Goal: Transaction & Acquisition: Purchase product/service

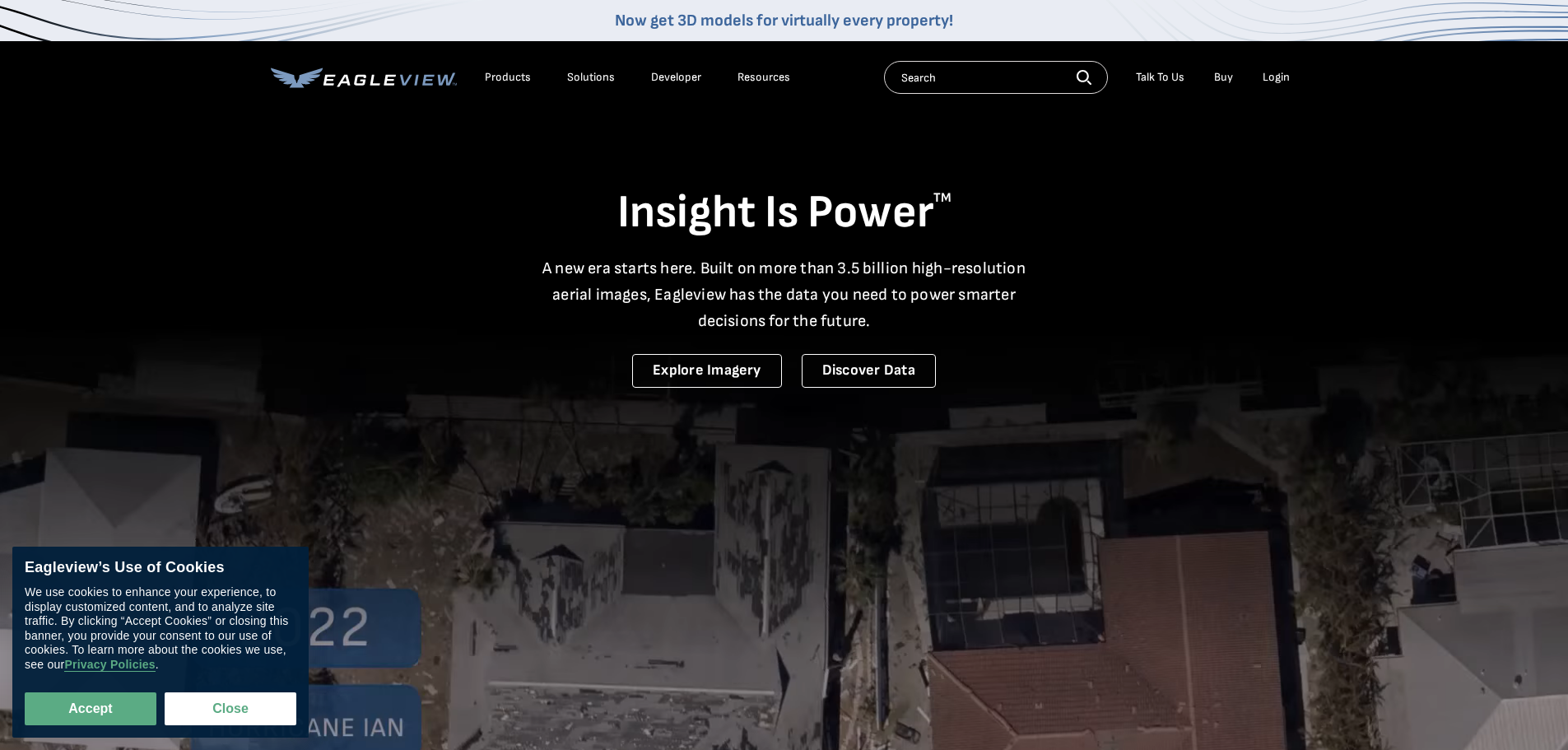
click at [1267, 75] on div "Login" at bounding box center [1275, 77] width 27 height 15
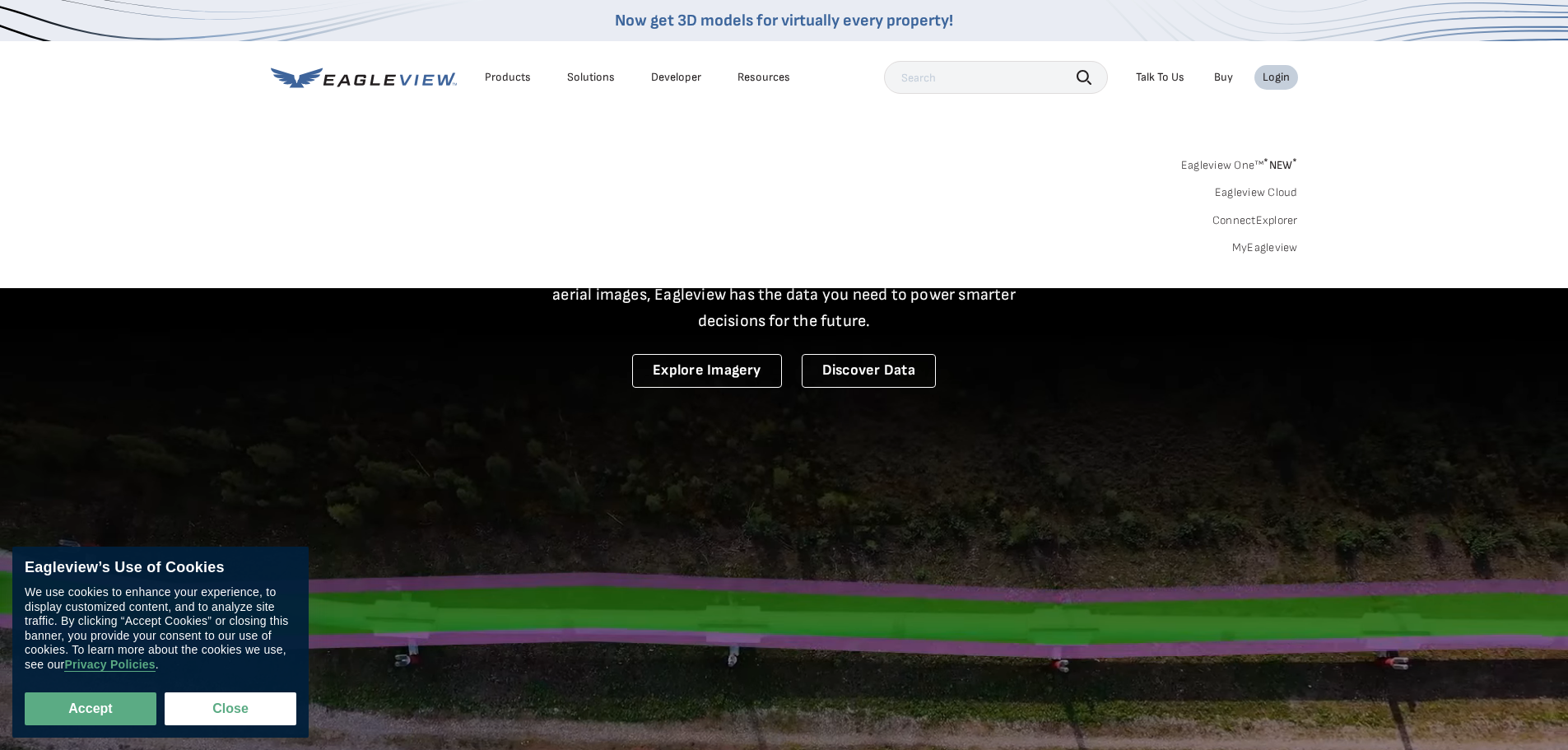
click at [1240, 245] on link "MyEagleview" at bounding box center [1264, 248] width 66 height 15
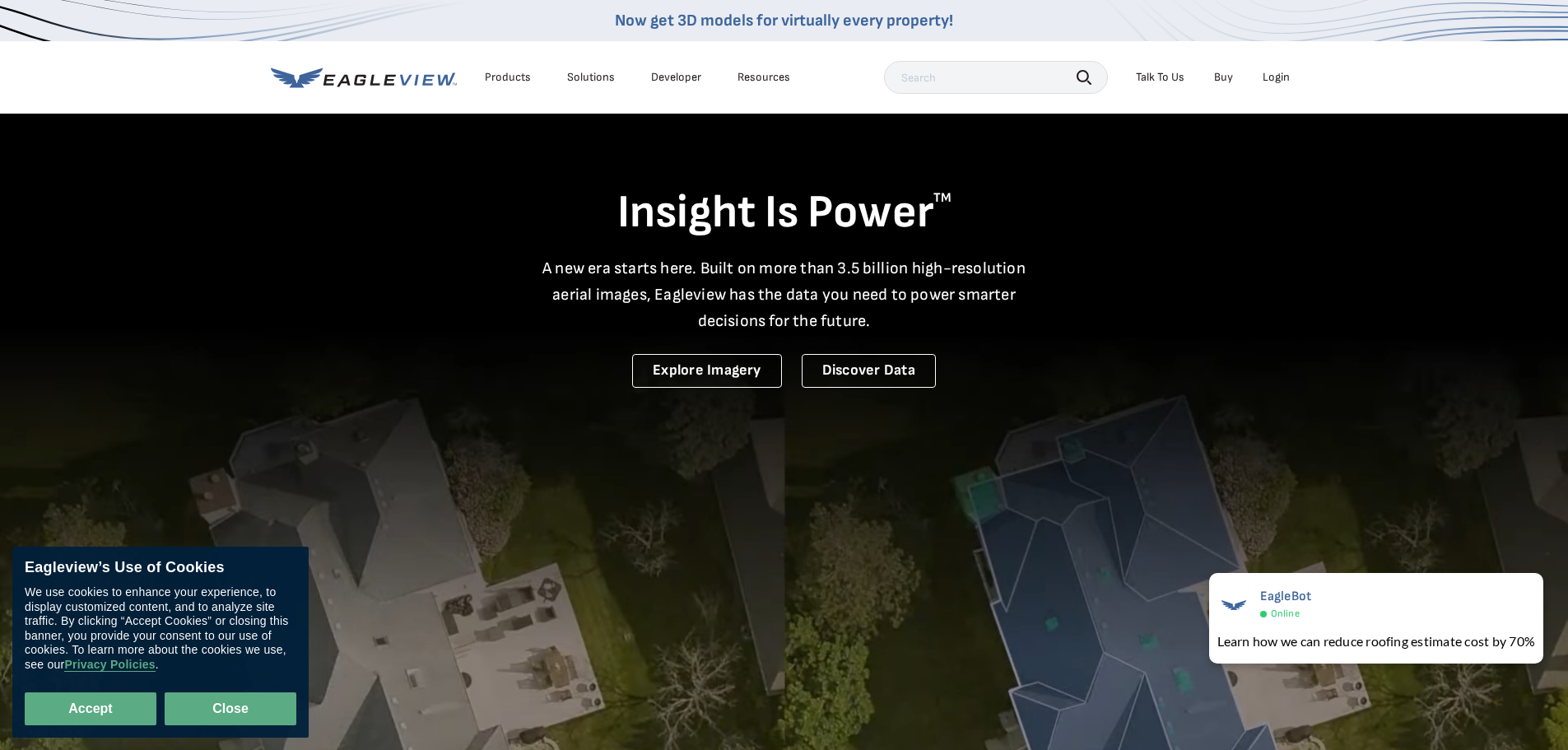
click at [251, 709] on button "Close" at bounding box center [230, 708] width 131 height 33
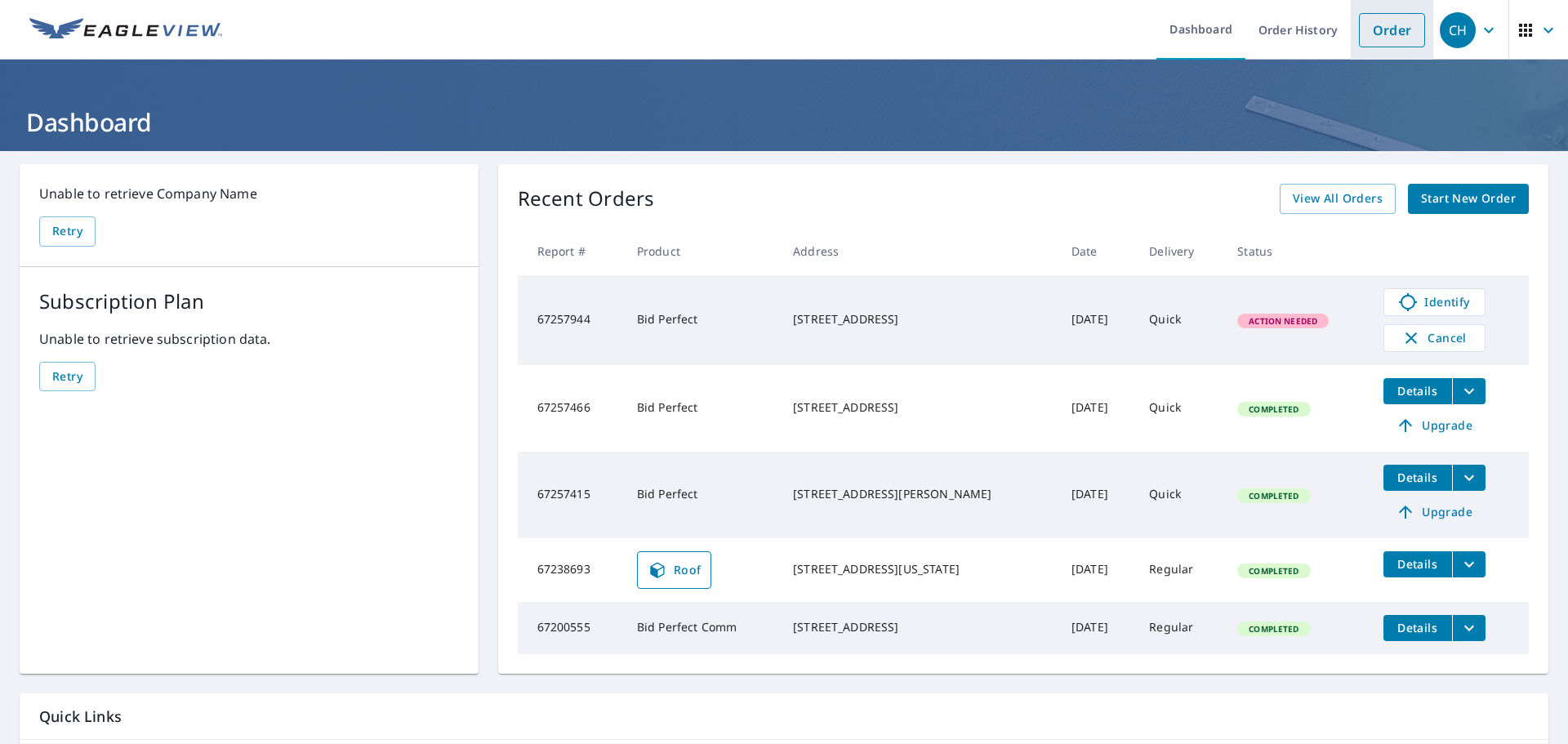
click at [1380, 31] on link "Order" at bounding box center [1392, 30] width 67 height 34
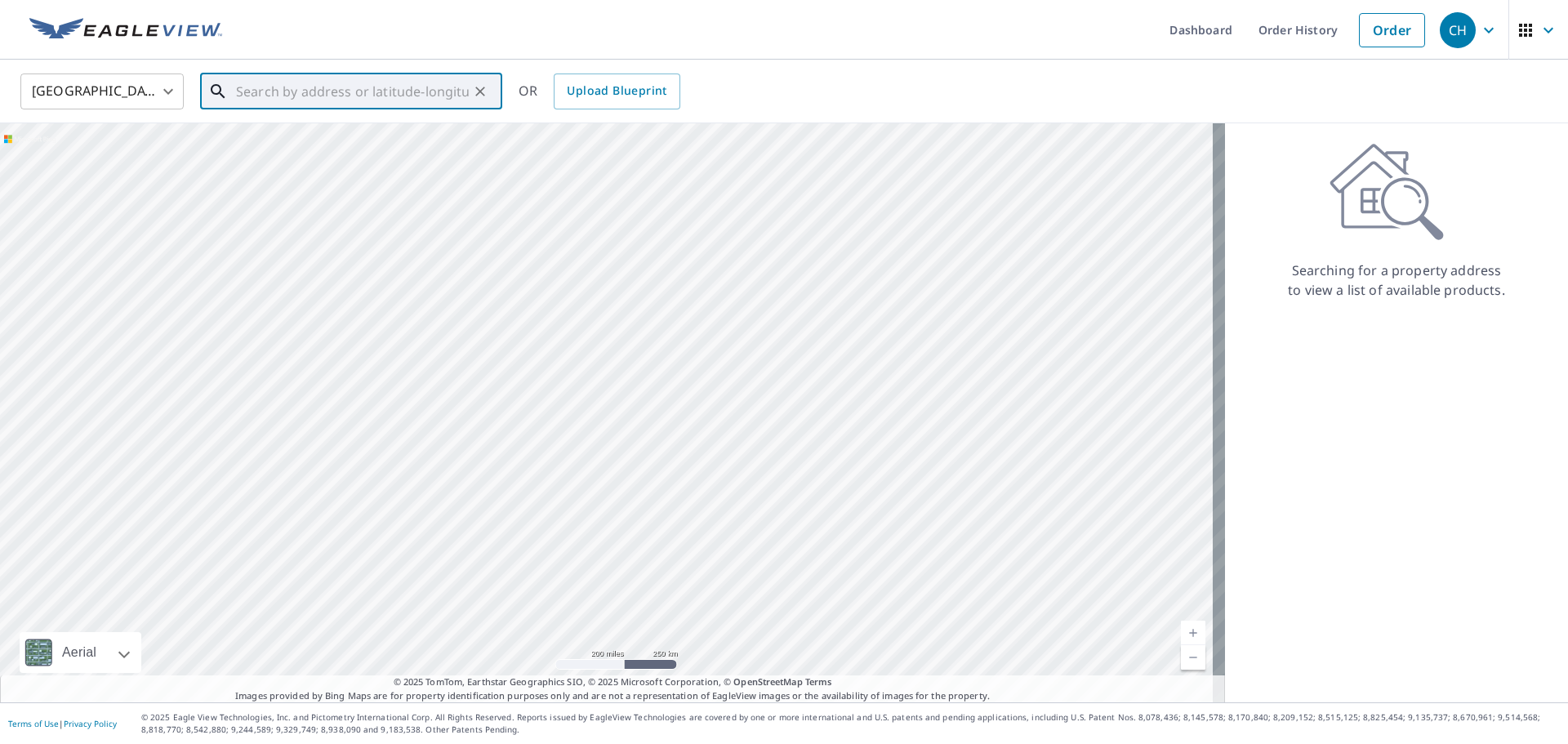
click at [337, 91] on input "text" at bounding box center [352, 91] width 233 height 45
click at [293, 136] on span "9407 Keegans [PERSON_NAME] Dr" at bounding box center [361, 139] width 256 height 19
type input "[STREET_ADDRESS][PERSON_NAME]"
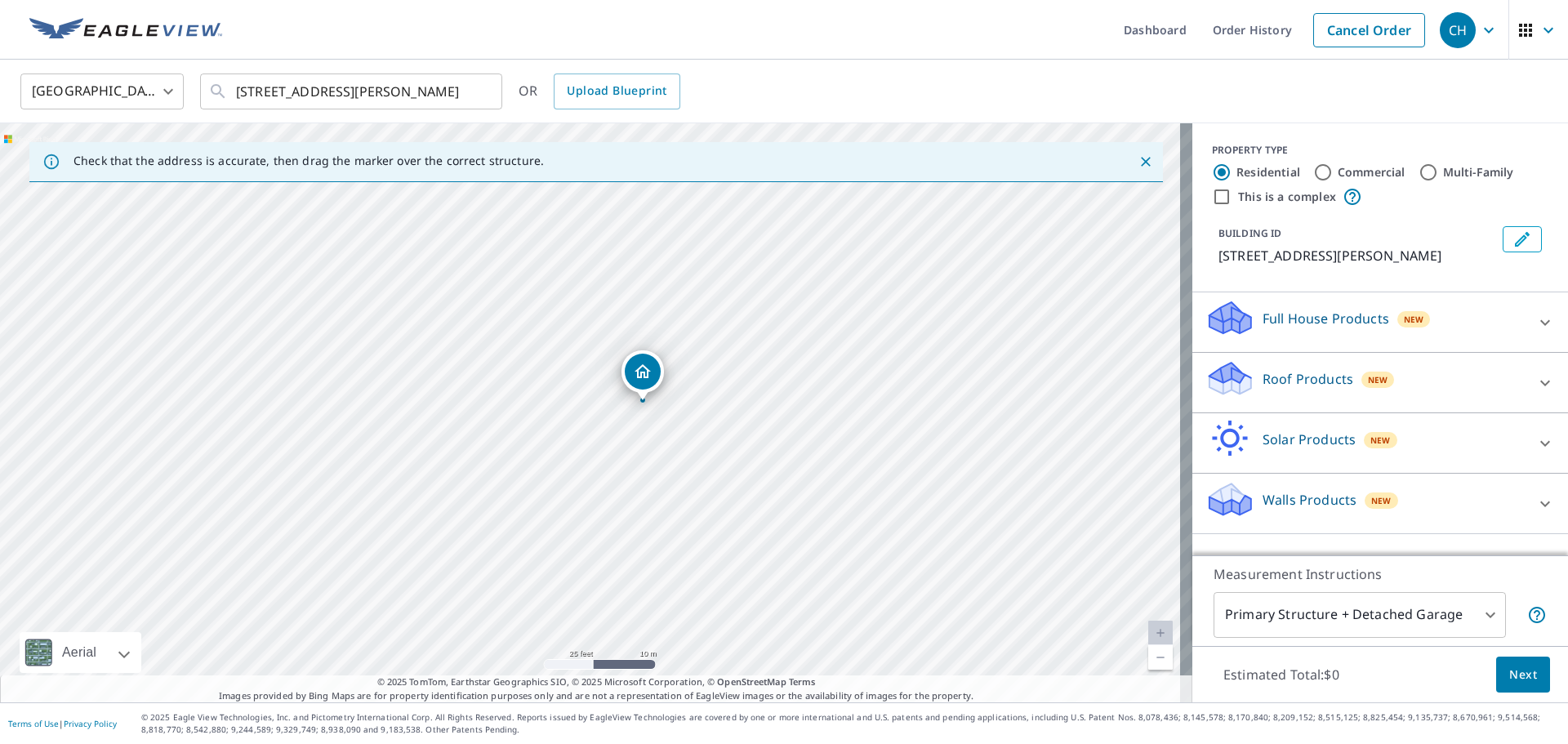
click at [1536, 393] on icon at bounding box center [1545, 383] width 19 height 19
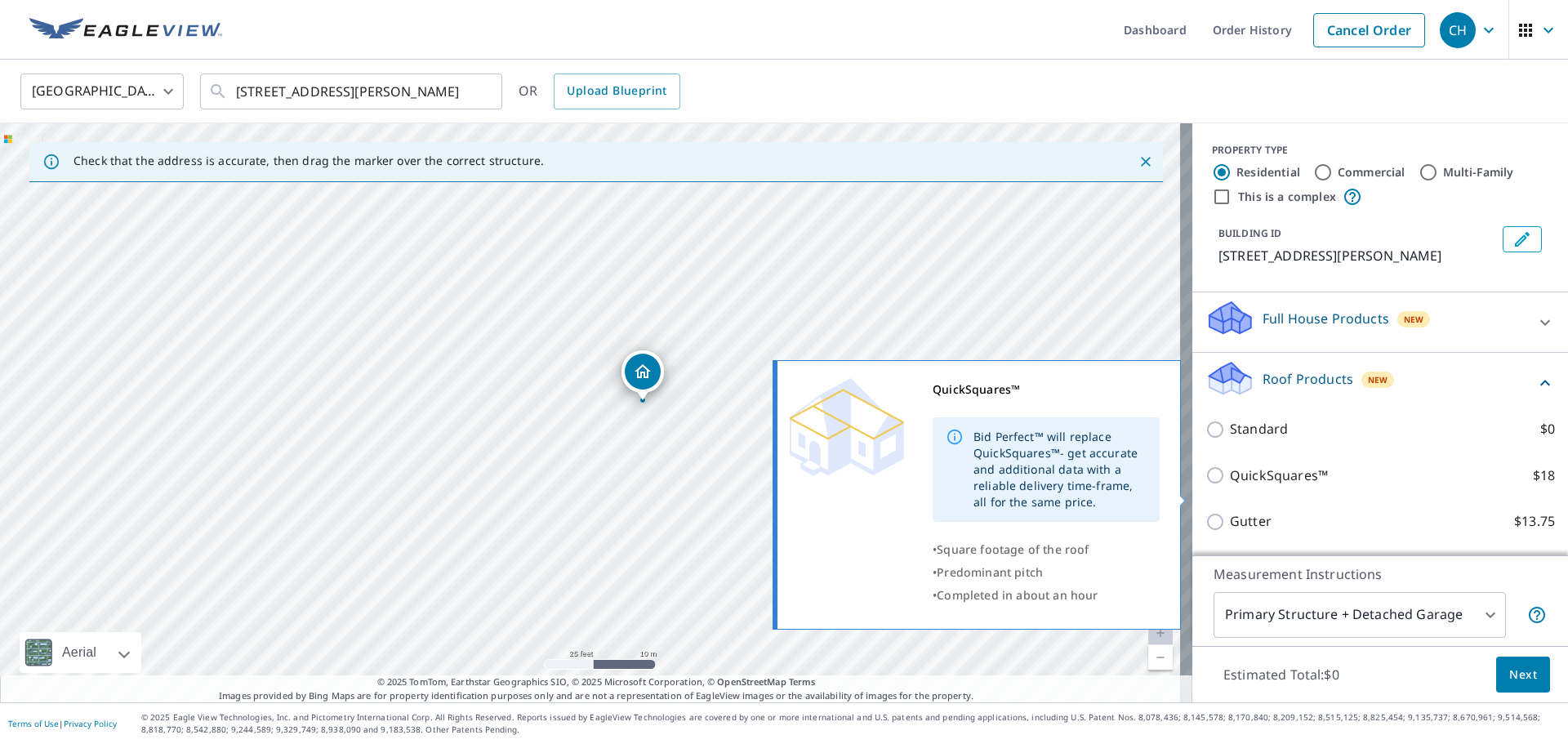
click at [1207, 485] on input "QuickSquares™ $18" at bounding box center [1218, 475] width 25 height 19
checkbox input "true"
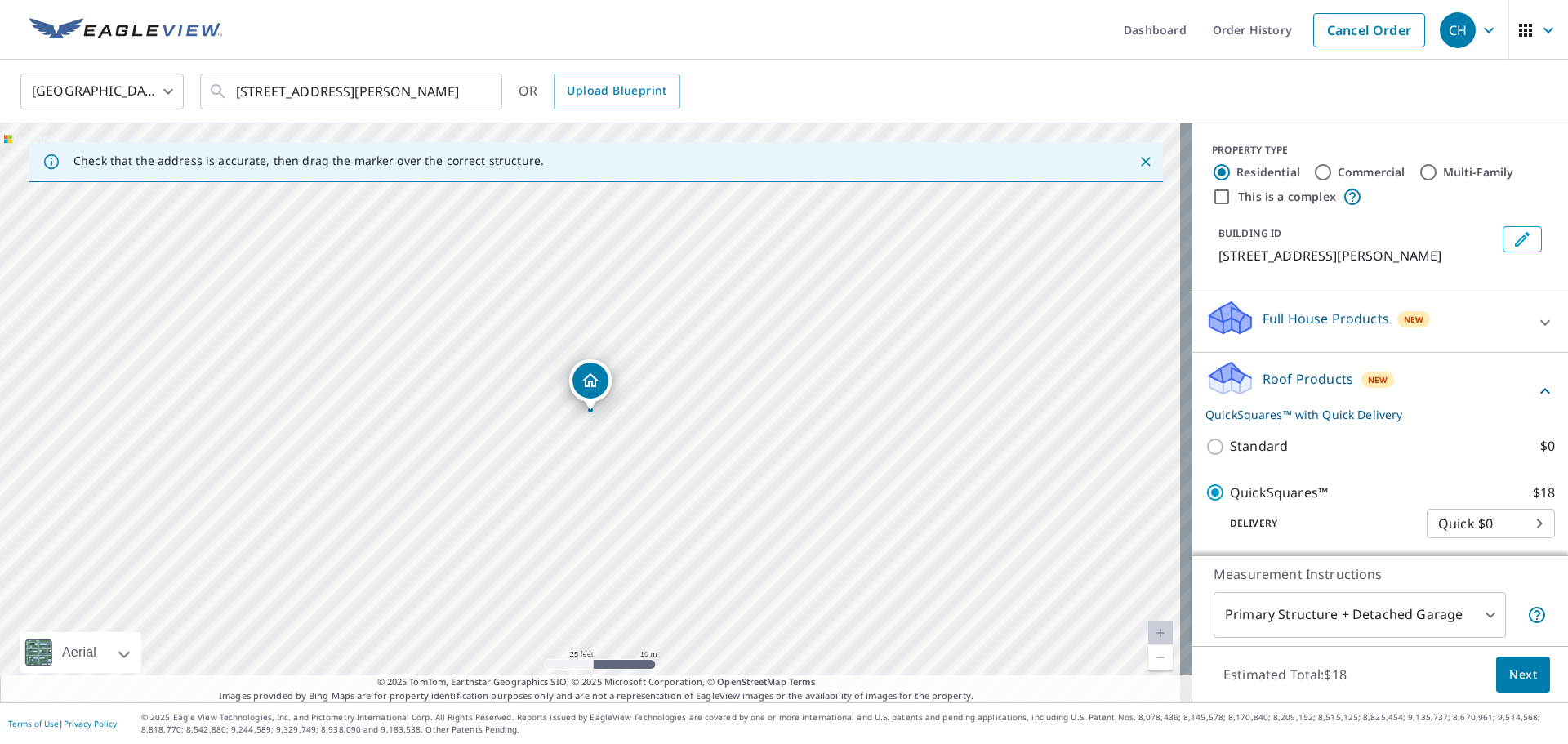
click at [1522, 677] on span "Next" at bounding box center [1523, 675] width 28 height 20
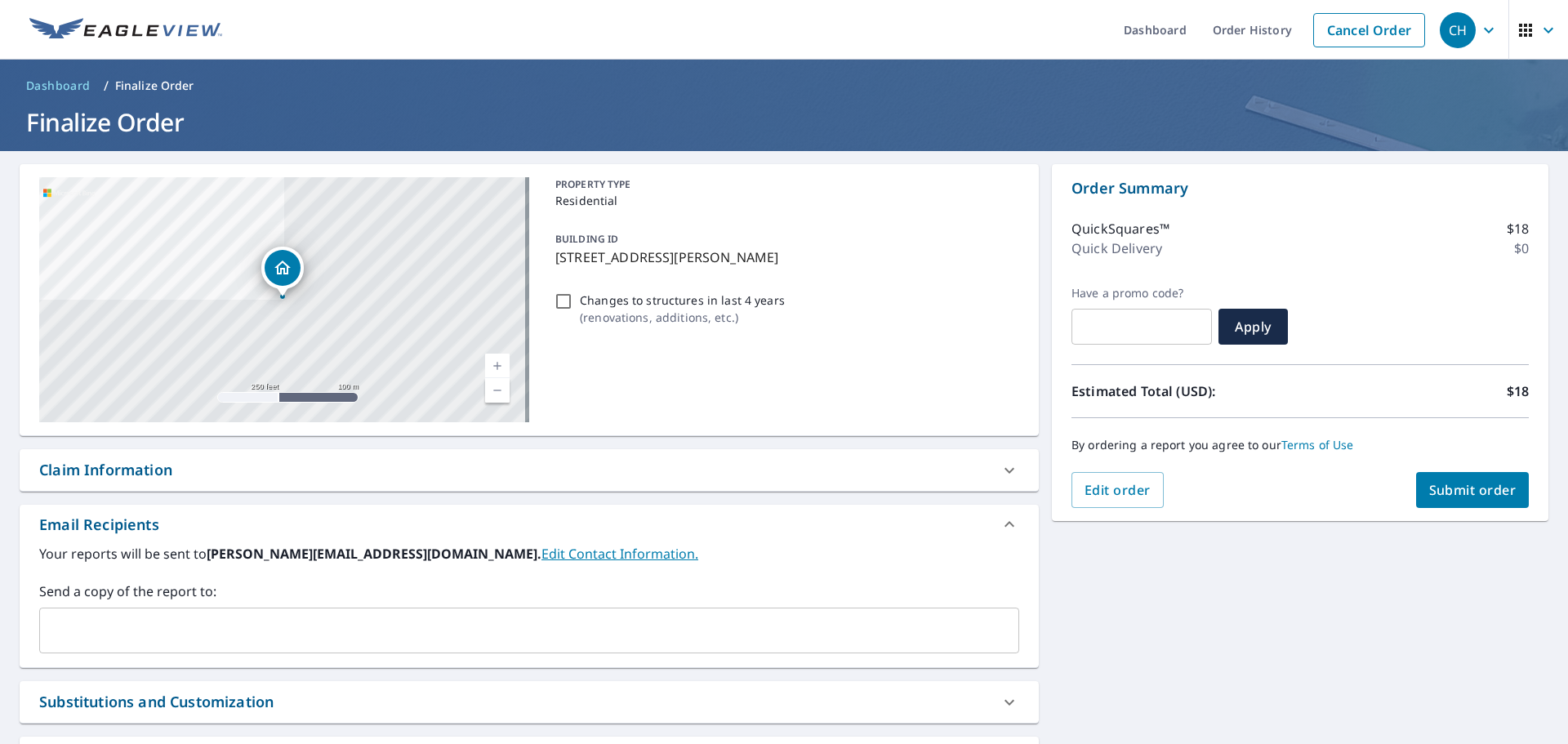
click at [95, 619] on input "text" at bounding box center [517, 630] width 941 height 31
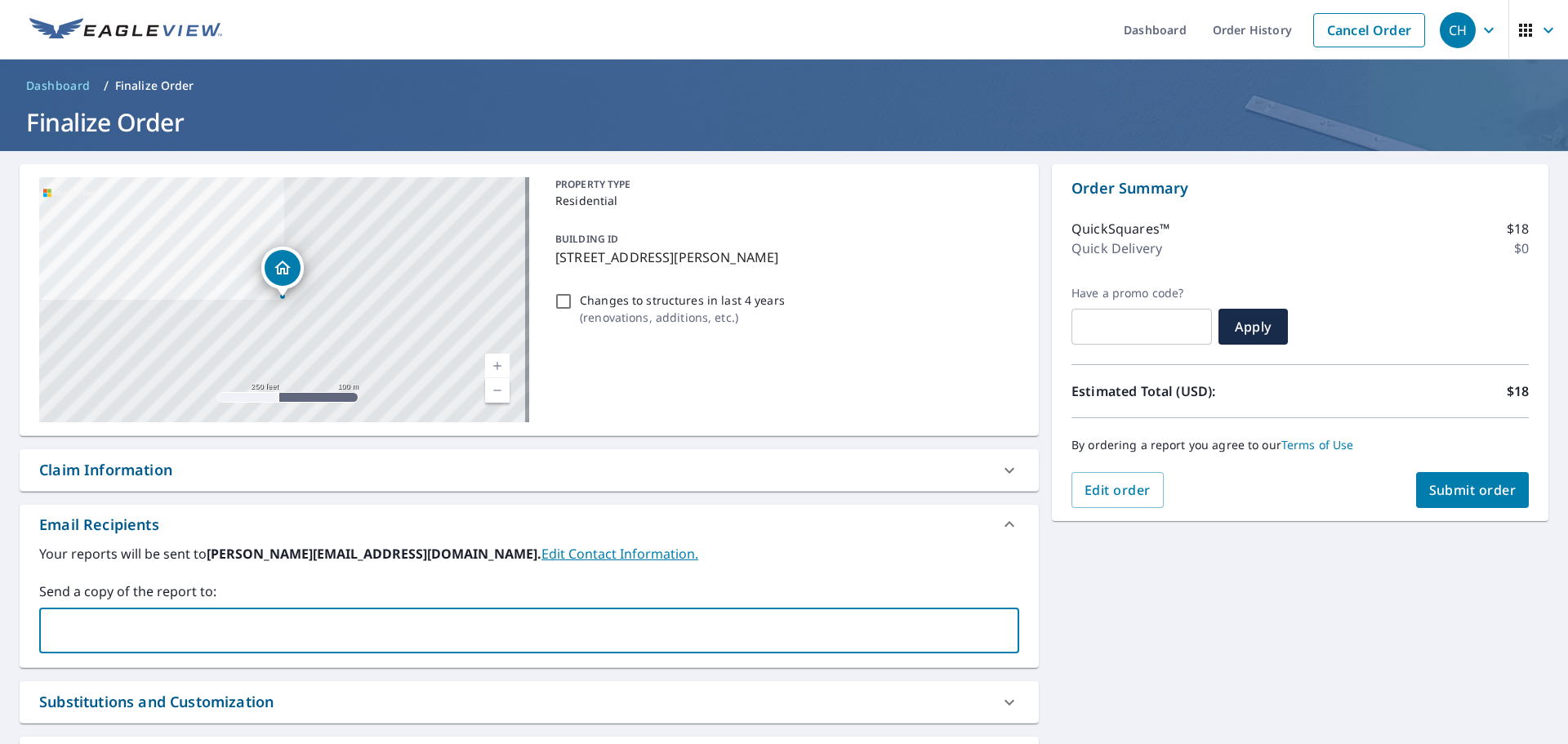
type input "jeremy@harrisonroofing.com"
type input "arnold@harrisonroofing.c"
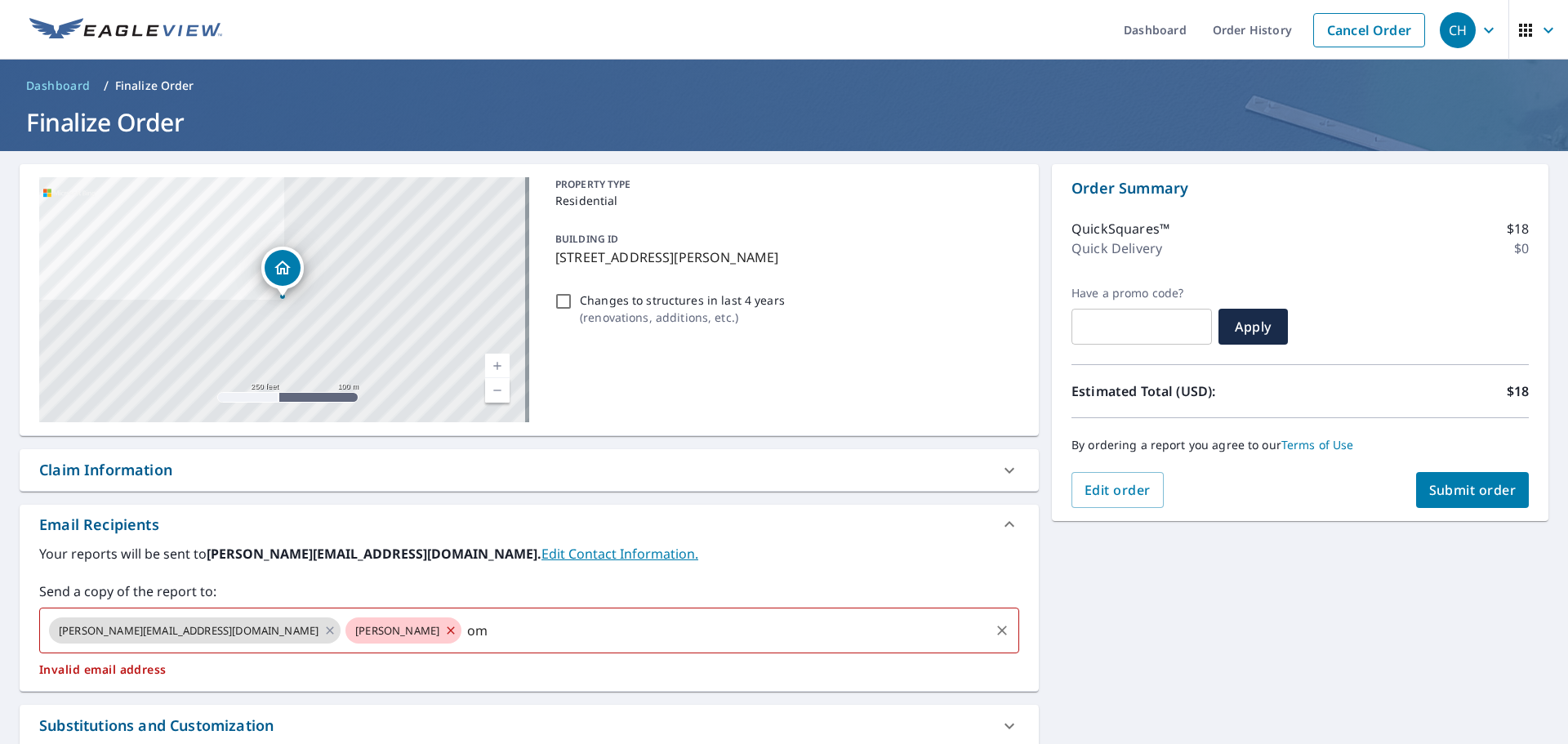
type input "o"
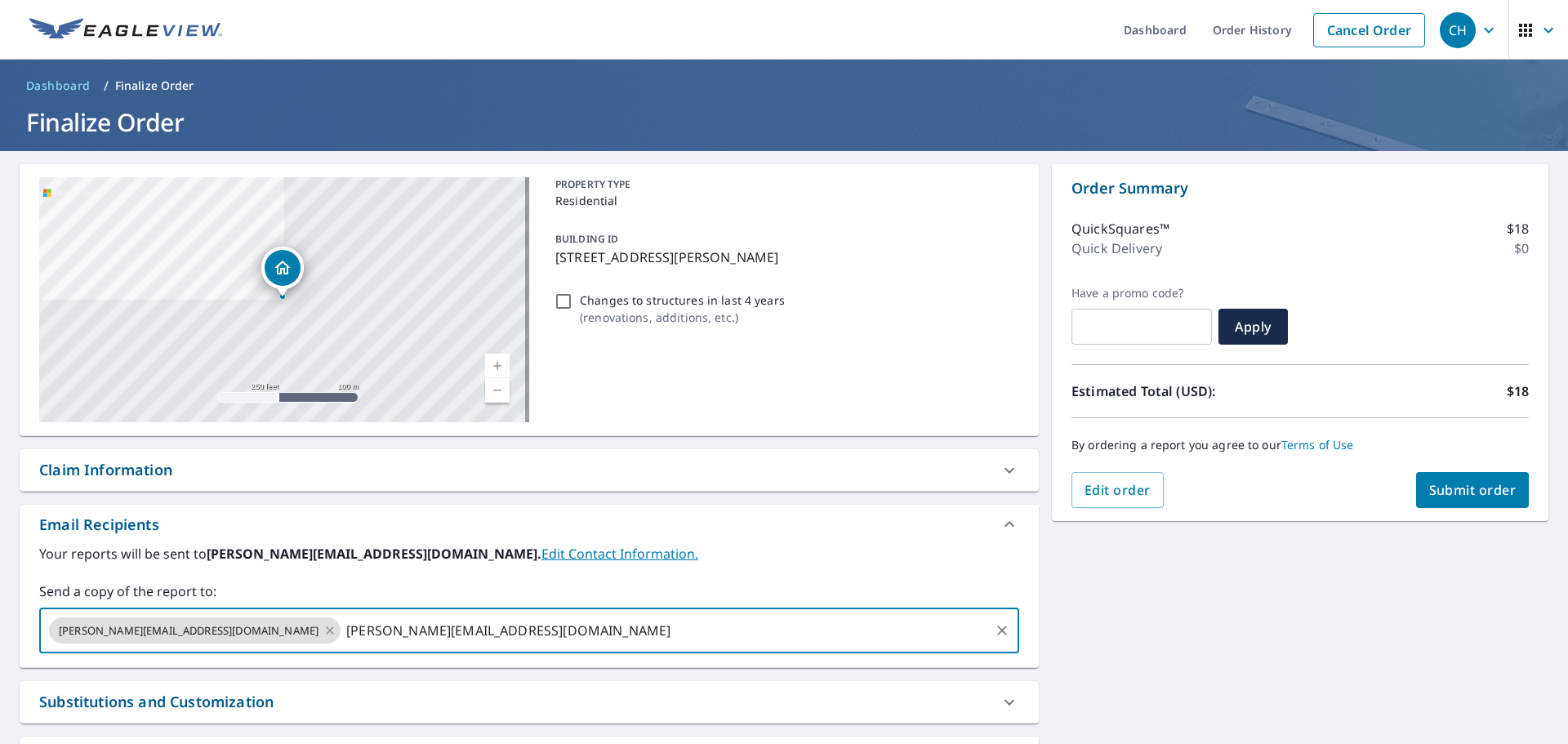
type input "arnold@harrisonroofing.com"
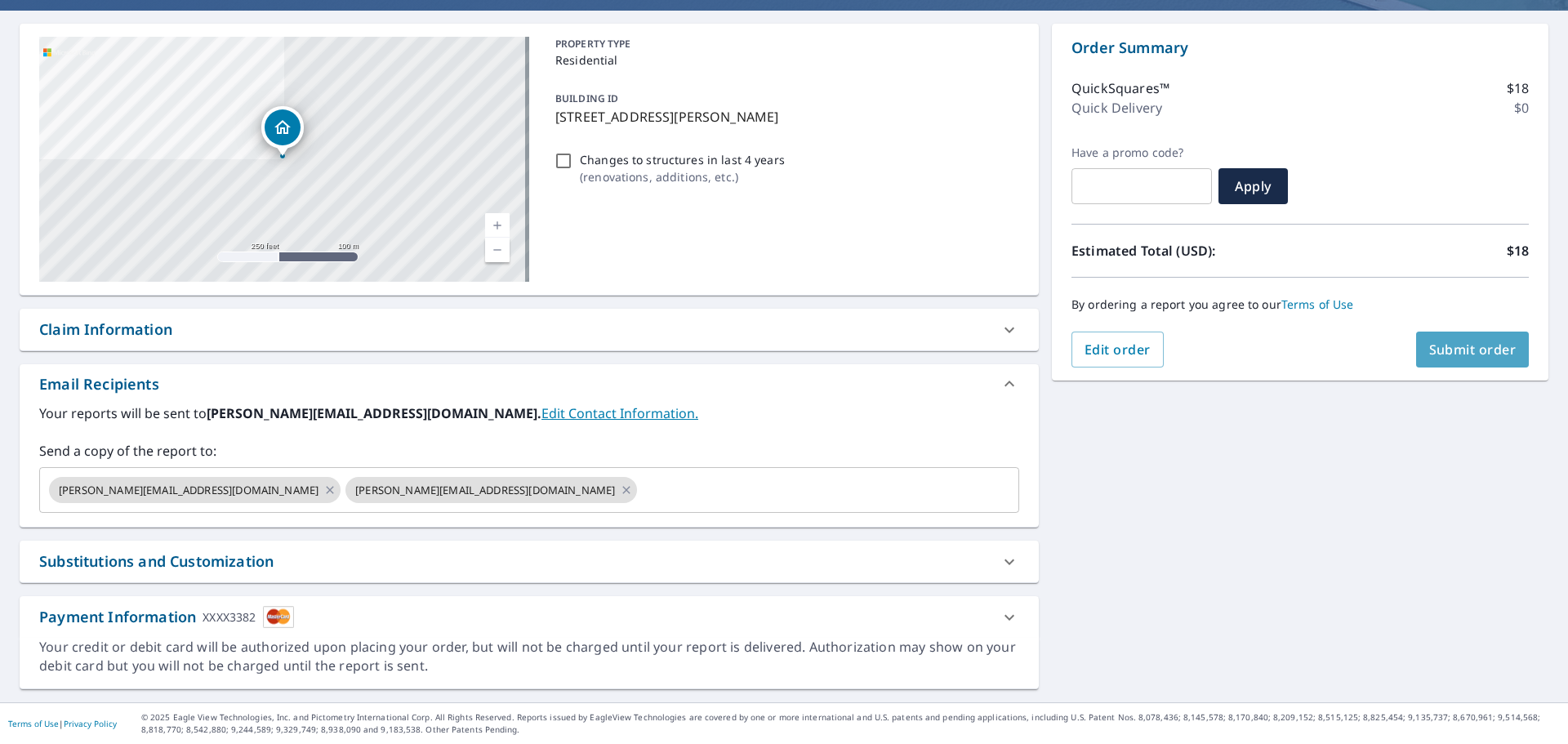
click at [1475, 345] on span "Submit order" at bounding box center [1473, 348] width 88 height 18
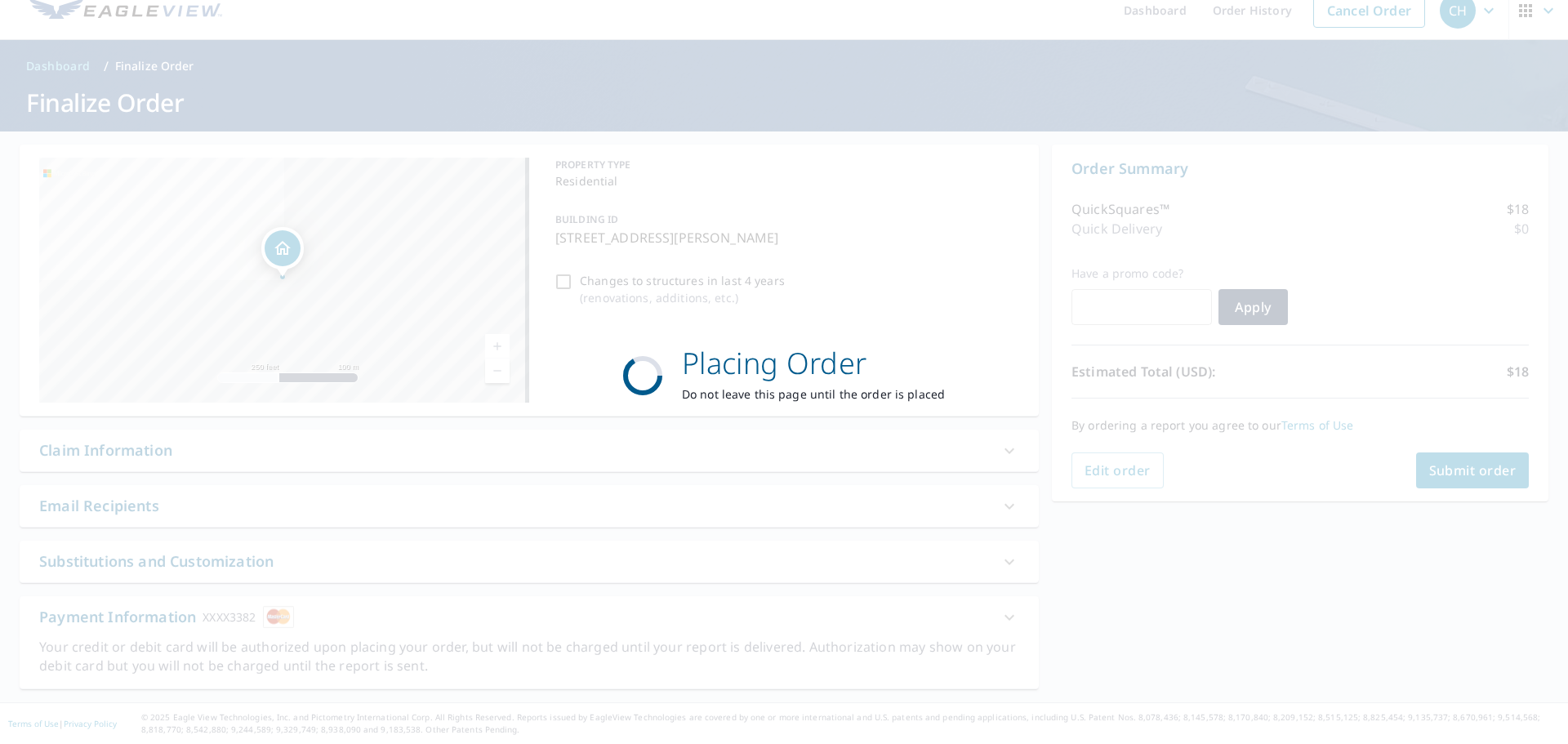
scroll to position [19, 0]
